Goal: Check status: Check status

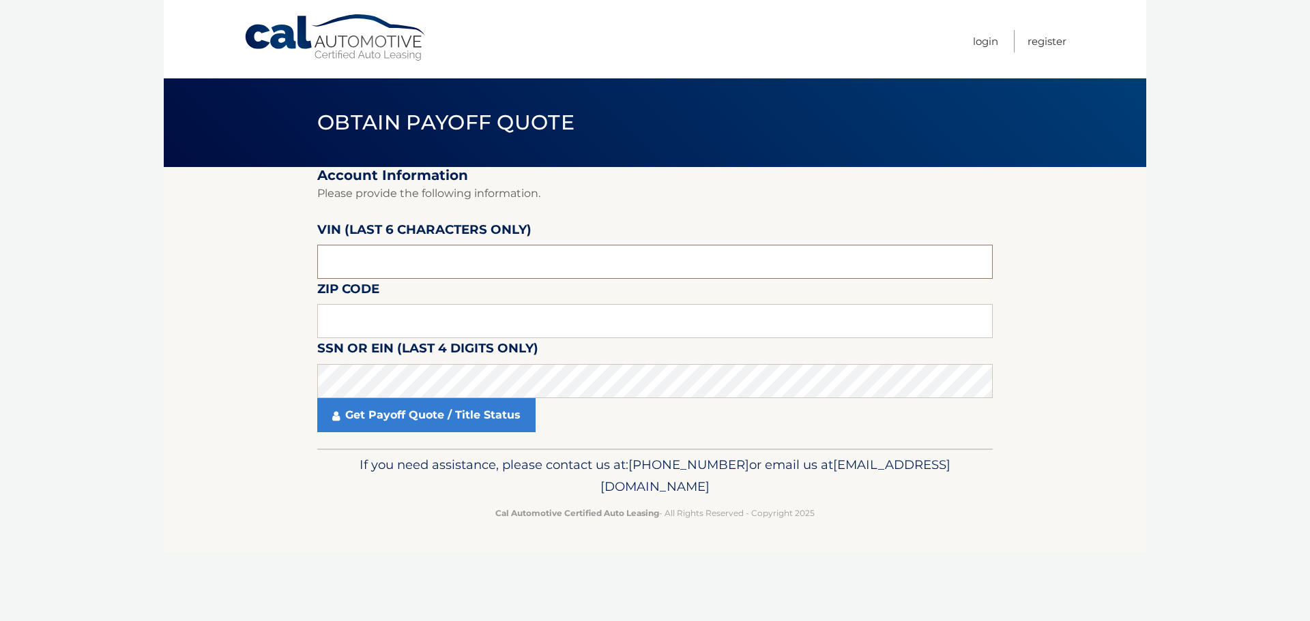
click at [427, 261] on input "text" at bounding box center [654, 262] width 675 height 34
type input "646047"
click at [357, 319] on input "text" at bounding box center [654, 321] width 675 height 34
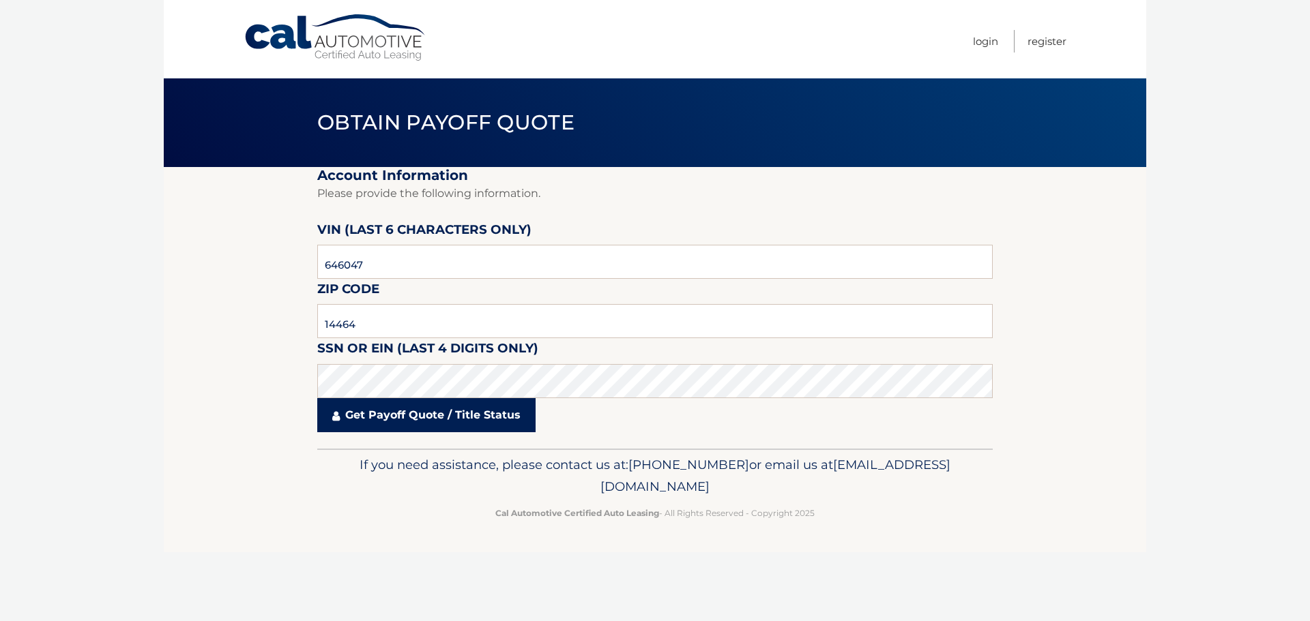
click at [473, 418] on link "Get Payoff Quote / Title Status" at bounding box center [426, 415] width 218 height 34
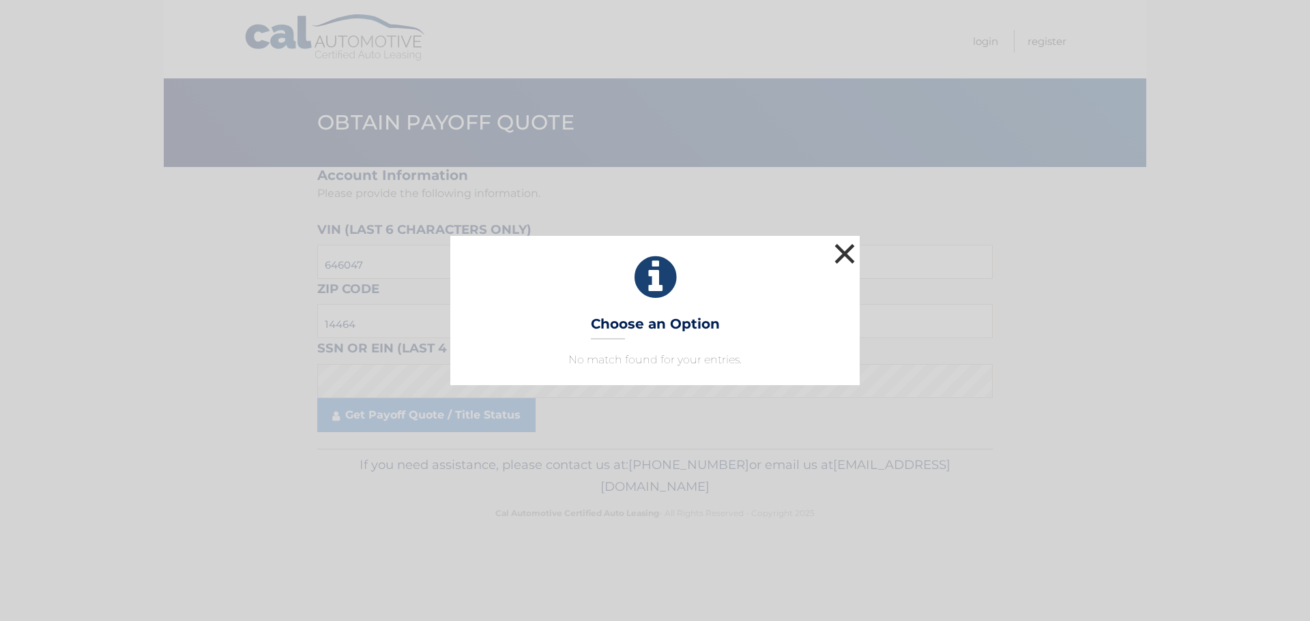
click at [852, 250] on button "×" at bounding box center [844, 253] width 27 height 27
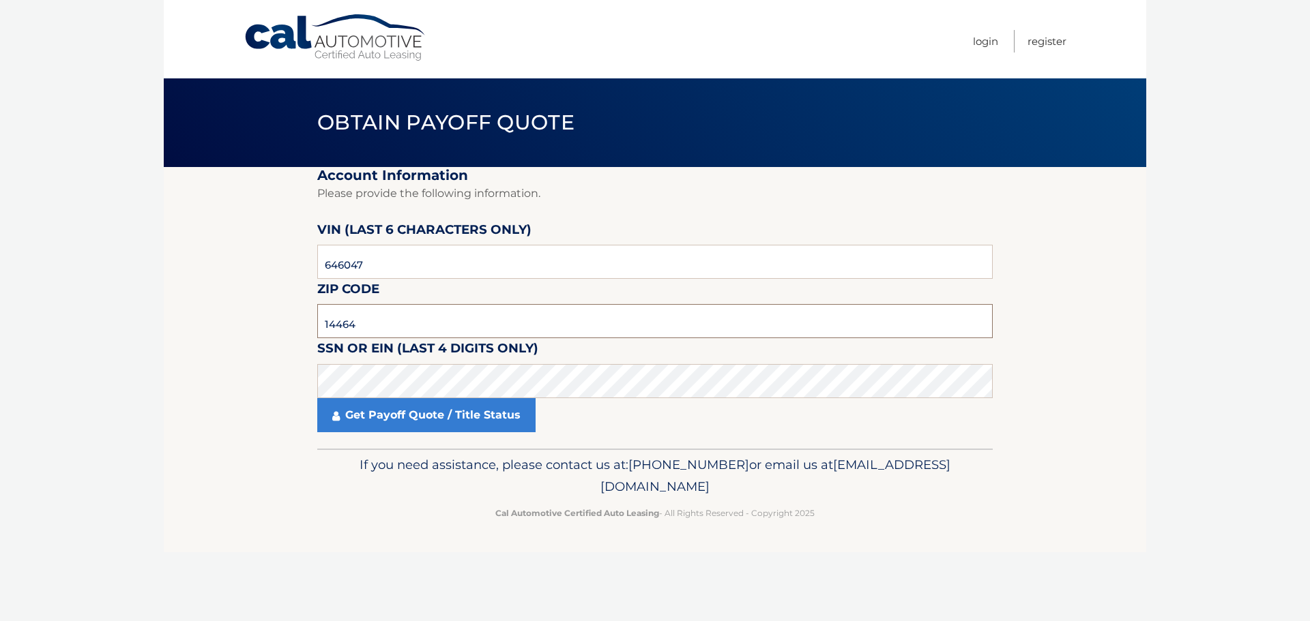
drag, startPoint x: 449, startPoint y: 323, endPoint x: 205, endPoint y: 334, distance: 245.1
click at [205, 333] on section "Account Information Please provide the following information. VIN (last 6 chara…" at bounding box center [655, 308] width 982 height 282
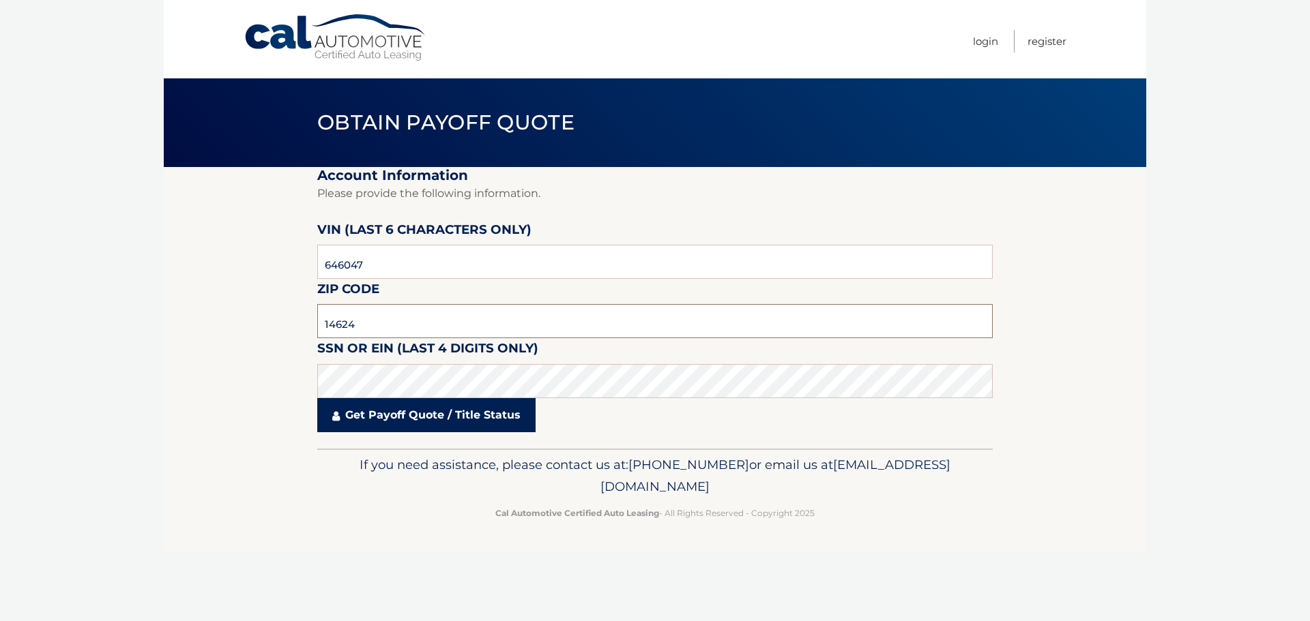
type input "14624"
click at [456, 419] on link "Get Payoff Quote / Title Status" at bounding box center [426, 415] width 218 height 34
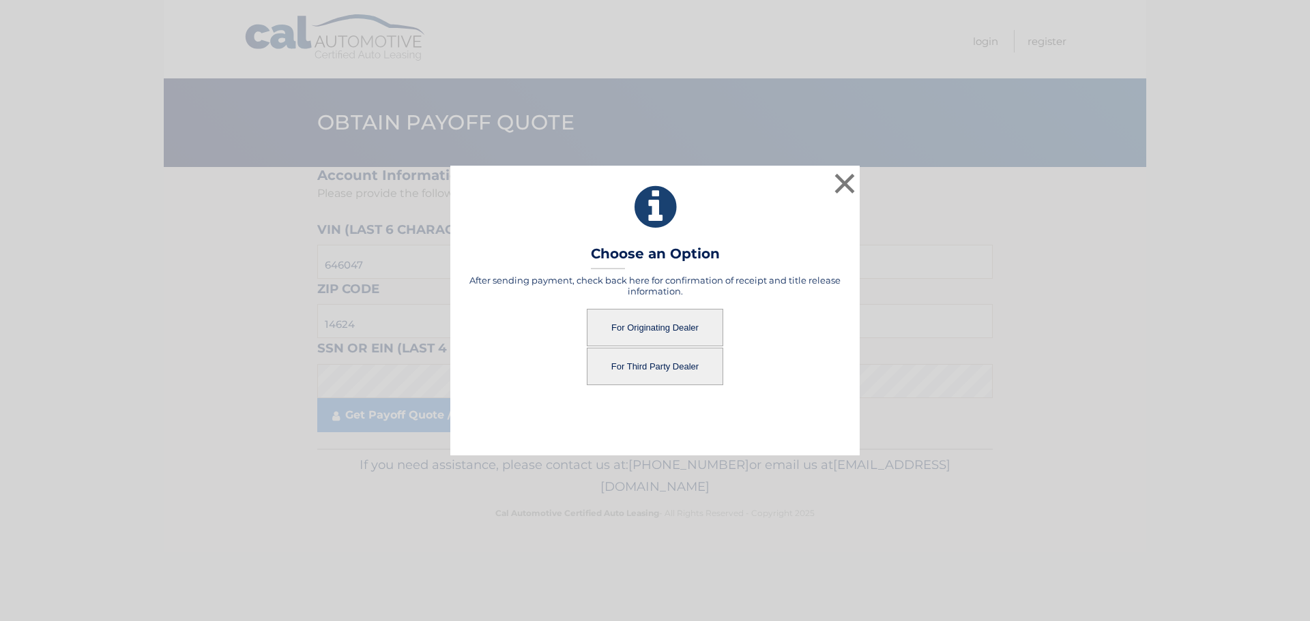
click at [688, 323] on button "For Originating Dealer" at bounding box center [655, 328] width 136 height 38
click at [649, 327] on button "For Originating Dealer" at bounding box center [655, 328] width 136 height 38
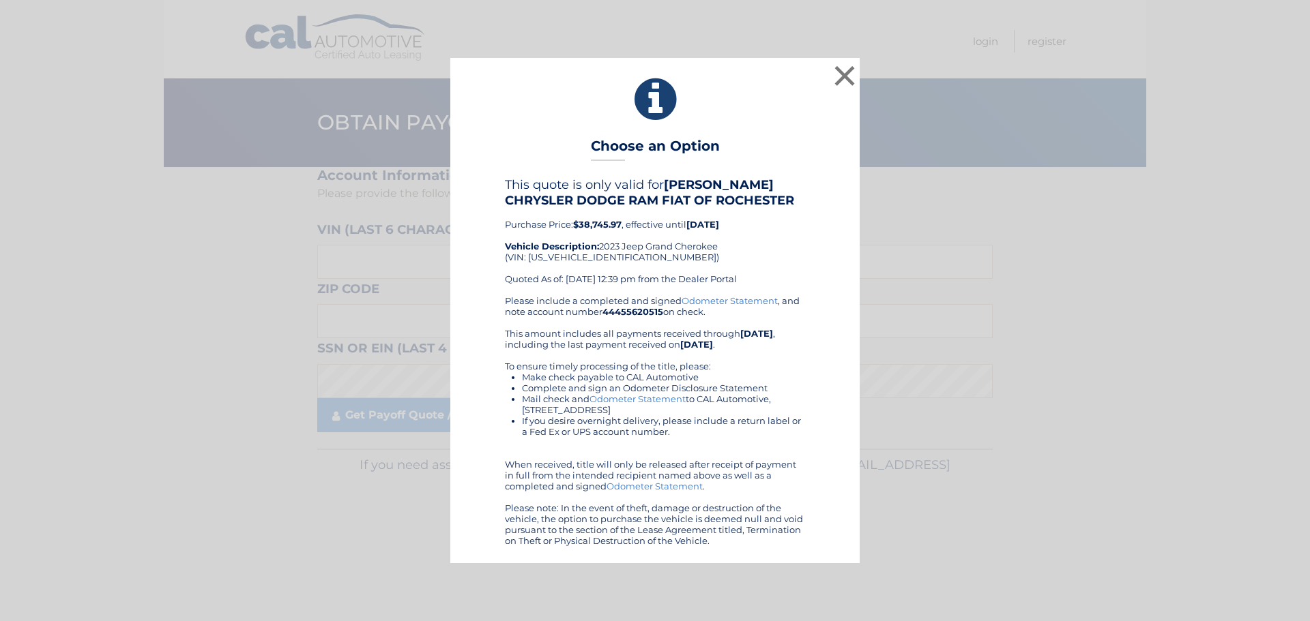
drag, startPoint x: 814, startPoint y: 545, endPoint x: 507, endPoint y: 190, distance: 469.6
click at [507, 190] on div "This quote is only valid for WEST HERR CHRYSLER DODGE RAM FIAT OF ROCHESTER Pur…" at bounding box center [654, 361] width 375 height 368
click at [802, 183] on h4 "This quote is only valid for WEST HERR CHRYSLER DODGE RAM FIAT OF ROCHESTER" at bounding box center [655, 192] width 300 height 30
click at [841, 72] on button "×" at bounding box center [844, 75] width 27 height 27
